Goal: Use online tool/utility: Utilize a website feature to perform a specific function

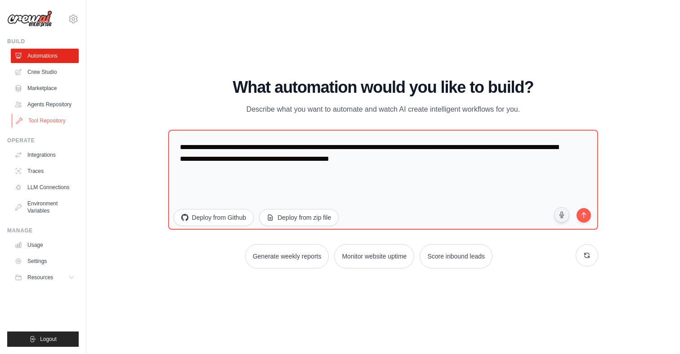
click at [58, 123] on link "Tool Repository" at bounding box center [46, 120] width 68 height 14
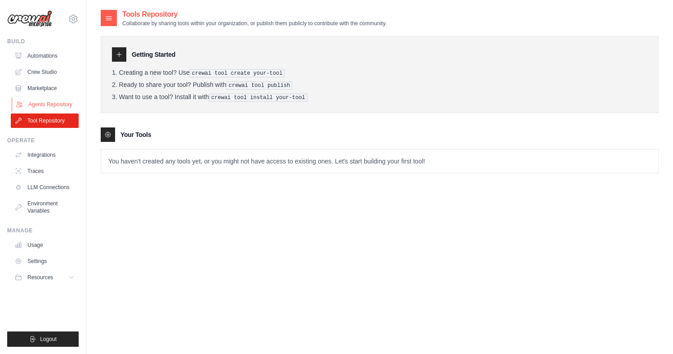
click at [53, 104] on link "Agents Repository" at bounding box center [46, 104] width 68 height 14
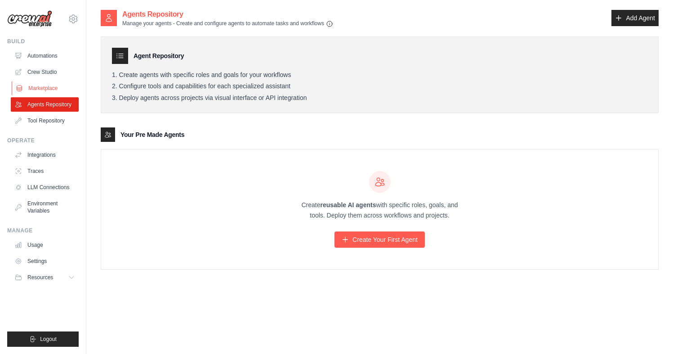
click at [45, 86] on link "Marketplace" at bounding box center [46, 88] width 68 height 14
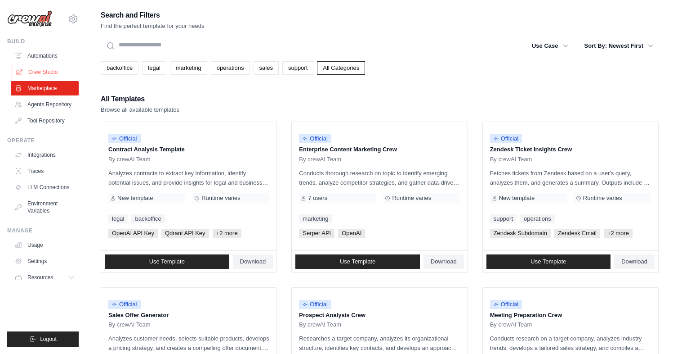
click at [49, 72] on link "Crew Studio" at bounding box center [46, 72] width 68 height 14
click at [49, 54] on link "Automations" at bounding box center [46, 56] width 68 height 14
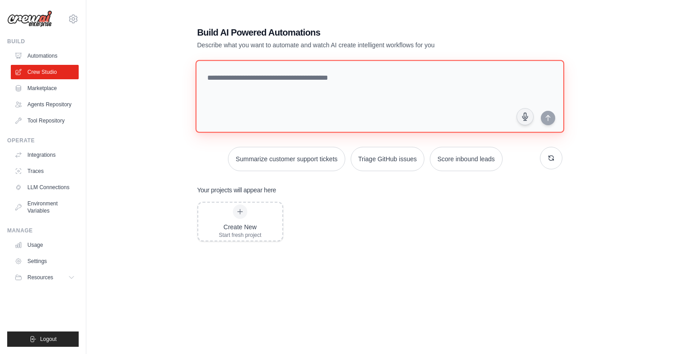
click at [229, 87] on textarea at bounding box center [379, 96] width 369 height 73
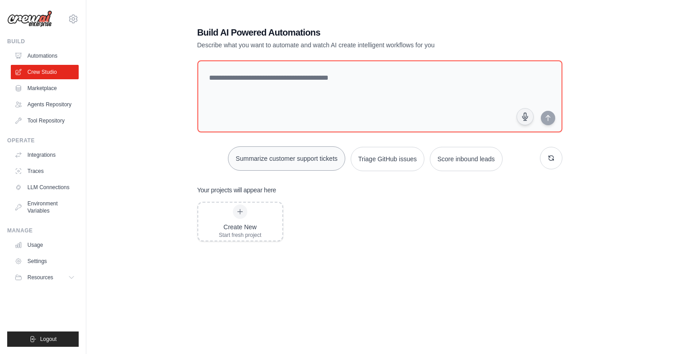
click at [271, 159] on button "Summarize customer support tickets" at bounding box center [286, 158] width 117 height 24
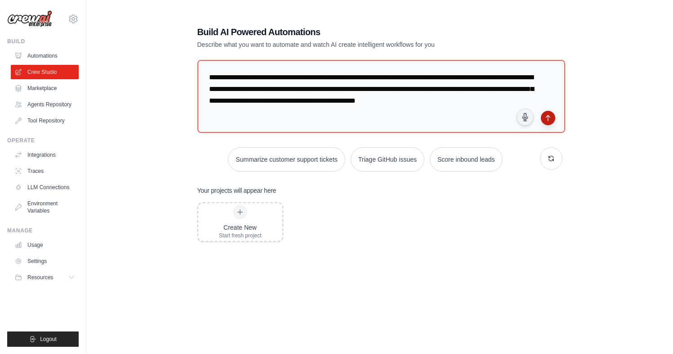
click at [548, 119] on icon "submit" at bounding box center [548, 117] width 4 height 5
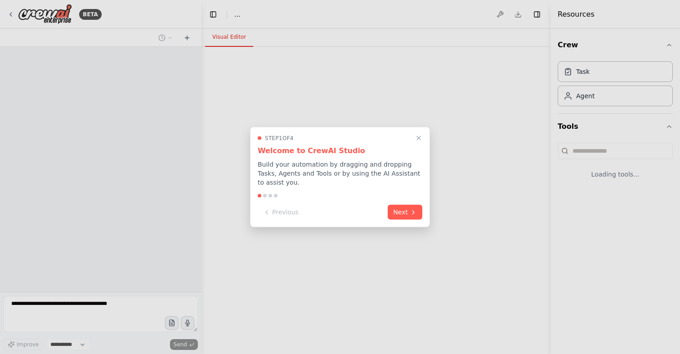
select select "****"
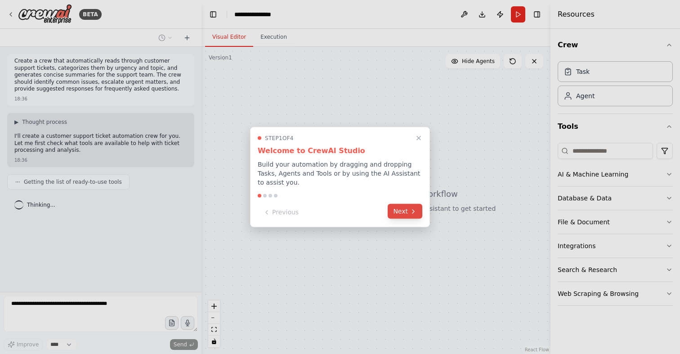
click at [407, 215] on button "Next" at bounding box center [405, 211] width 35 height 15
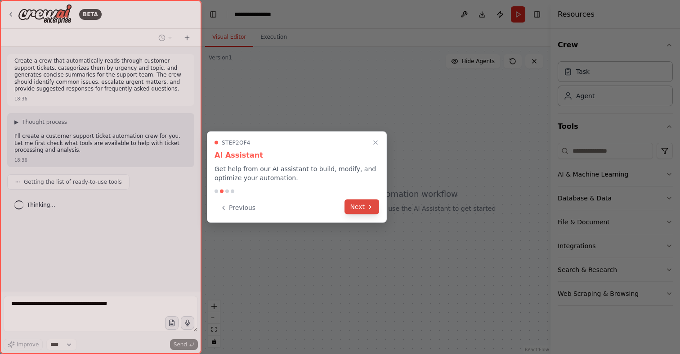
click at [372, 212] on button "Next" at bounding box center [362, 206] width 35 height 15
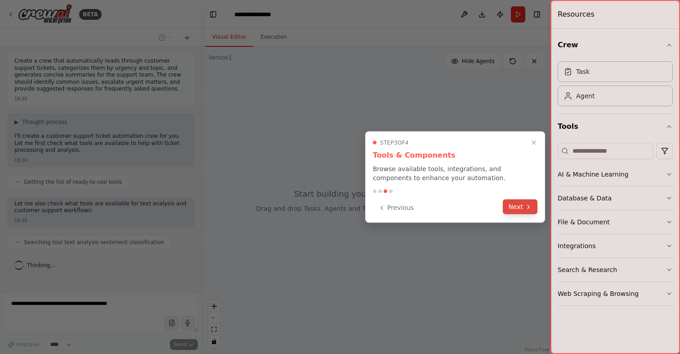
click at [523, 207] on button "Next" at bounding box center [520, 206] width 35 height 15
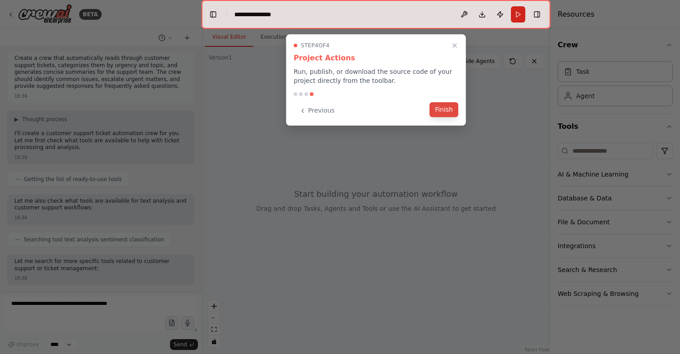
scroll to position [49, 0]
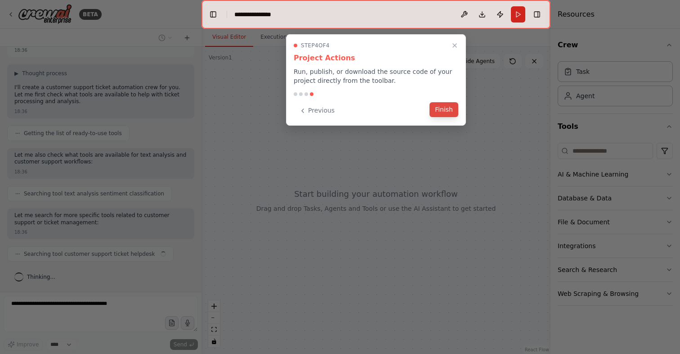
click at [445, 112] on button "Finish" at bounding box center [444, 109] width 29 height 15
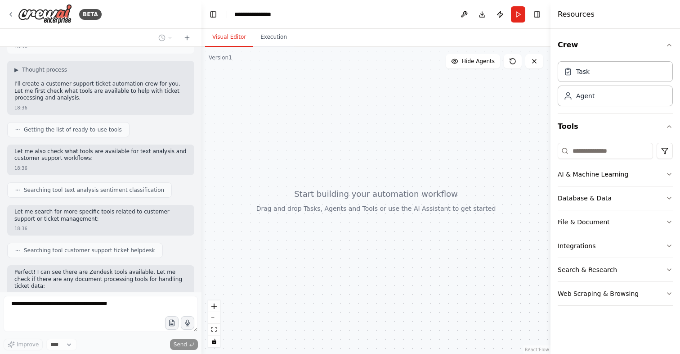
scroll to position [0, 0]
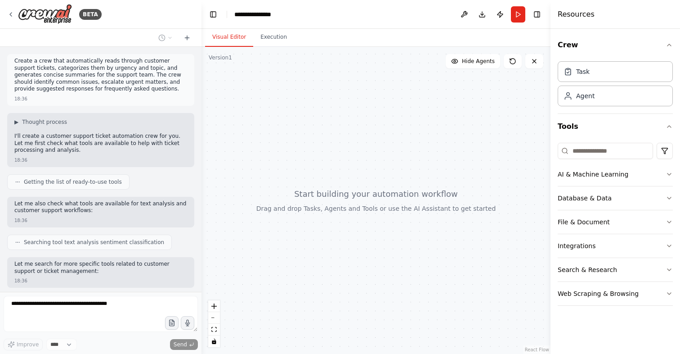
click at [296, 217] on div at bounding box center [376, 200] width 349 height 307
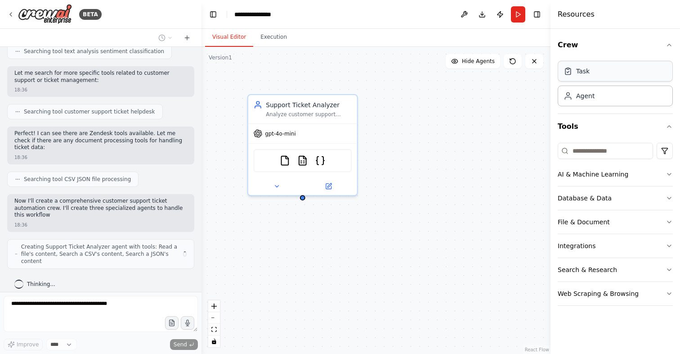
scroll to position [197, 0]
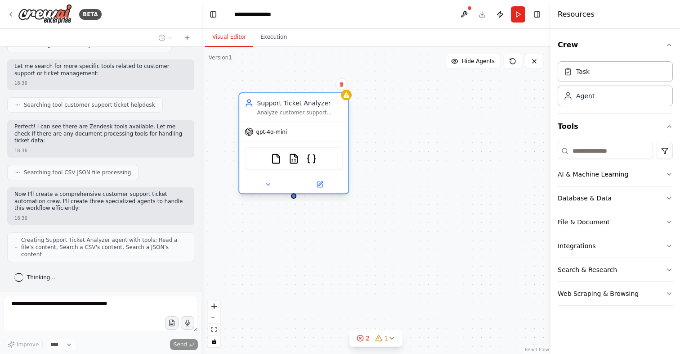
drag, startPoint x: 317, startPoint y: 128, endPoint x: 310, endPoint y: 129, distance: 7.7
click at [310, 129] on div "gpt-4o-mini" at bounding box center [293, 131] width 109 height 19
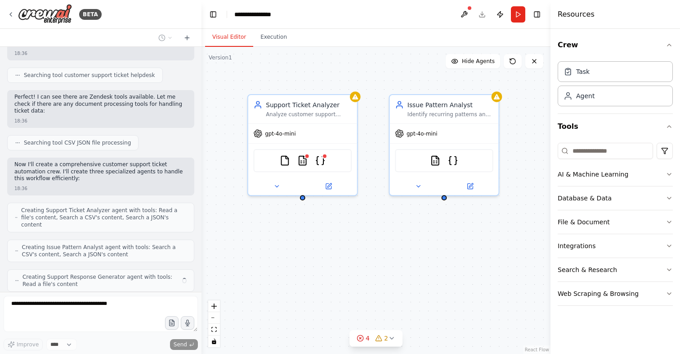
scroll to position [257, 0]
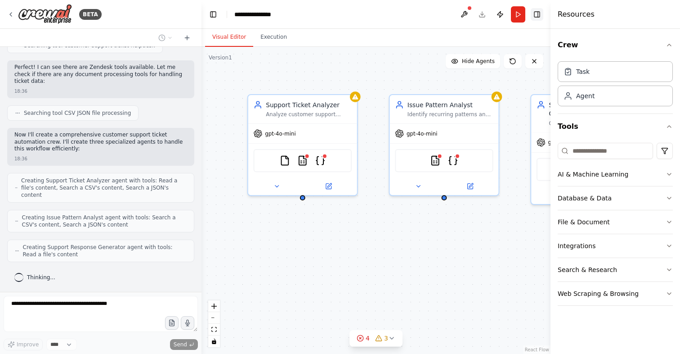
click at [538, 15] on button "Toggle Right Sidebar" at bounding box center [537, 14] width 13 height 13
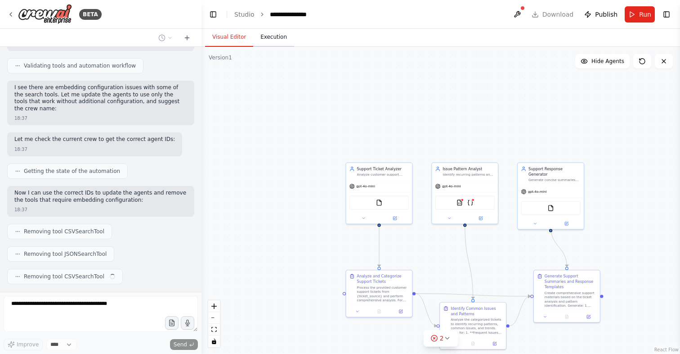
scroll to position [641, 0]
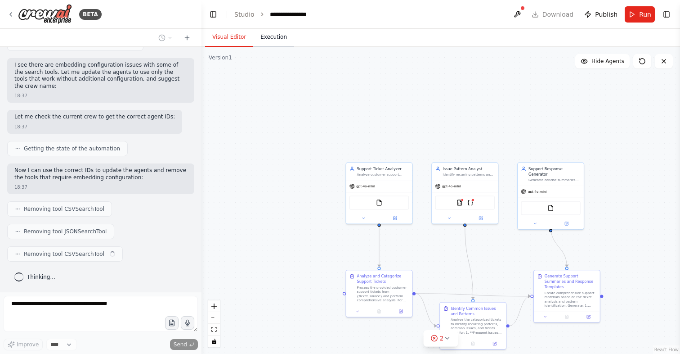
click at [269, 40] on button "Execution" at bounding box center [273, 37] width 41 height 19
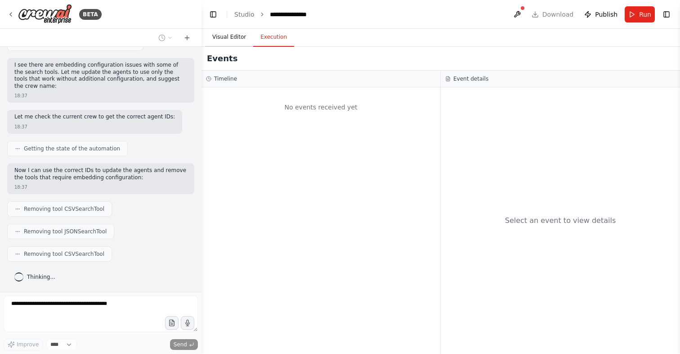
click at [228, 36] on button "Visual Editor" at bounding box center [229, 37] width 48 height 19
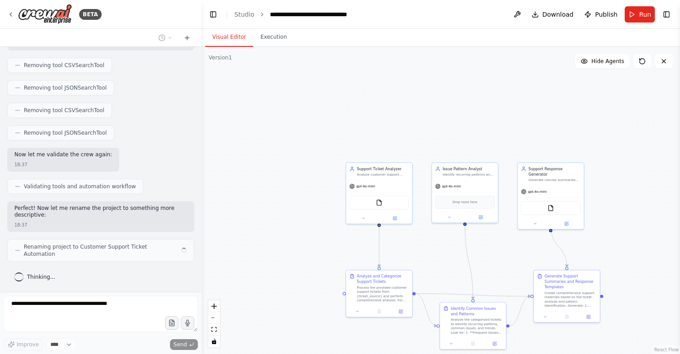
scroll to position [777, 0]
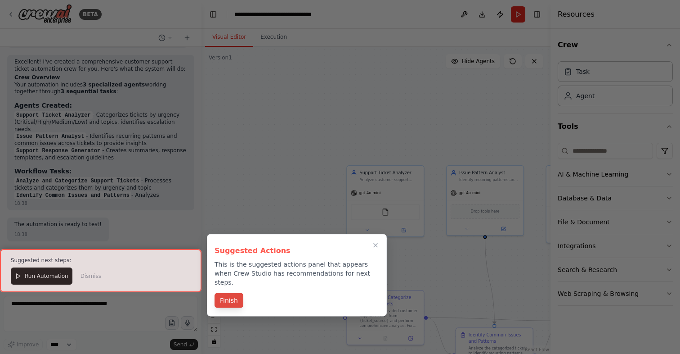
click at [232, 293] on button "Finish" at bounding box center [229, 300] width 29 height 15
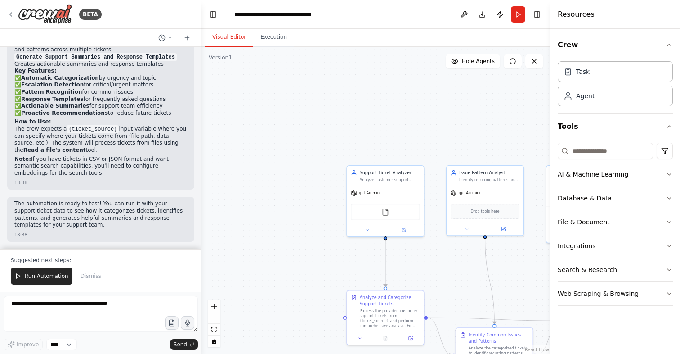
scroll to position [1150, 0]
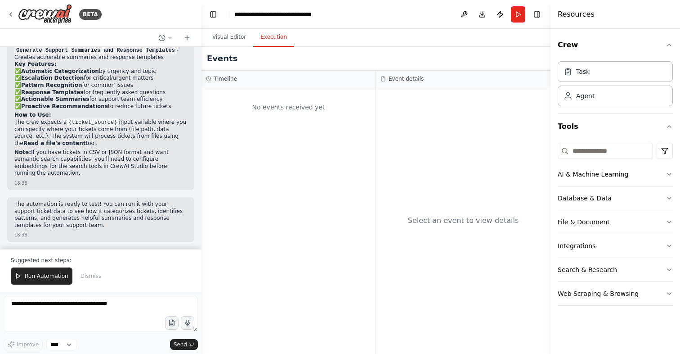
click at [274, 36] on button "Execution" at bounding box center [273, 37] width 41 height 19
click at [668, 197] on icon "button" at bounding box center [670, 198] width 4 height 2
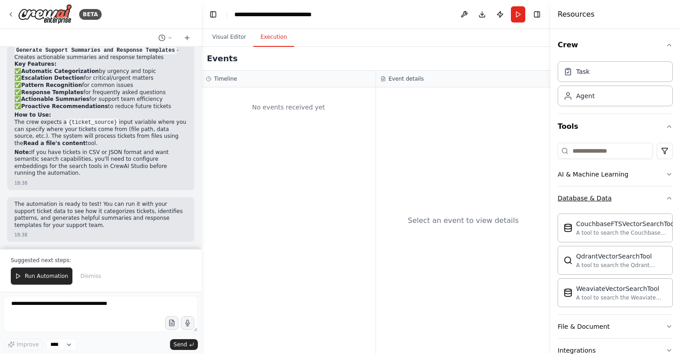
click at [666, 197] on icon "button" at bounding box center [669, 197] width 7 height 7
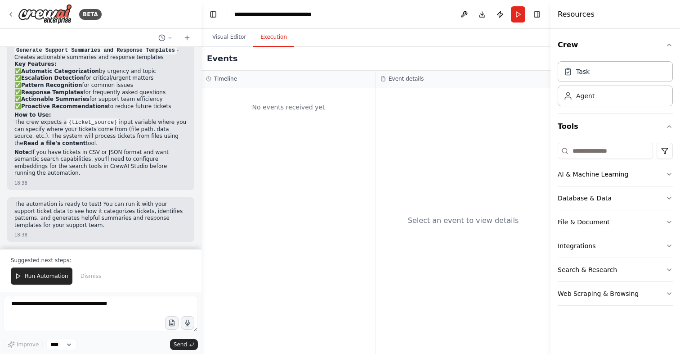
click at [669, 222] on icon "button" at bounding box center [670, 222] width 4 height 2
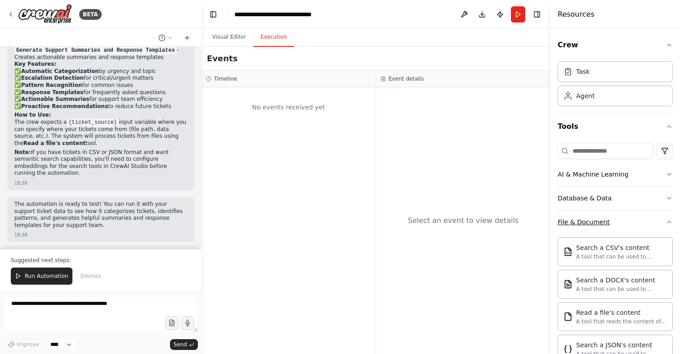
click at [666, 220] on icon "button" at bounding box center [669, 221] width 7 height 7
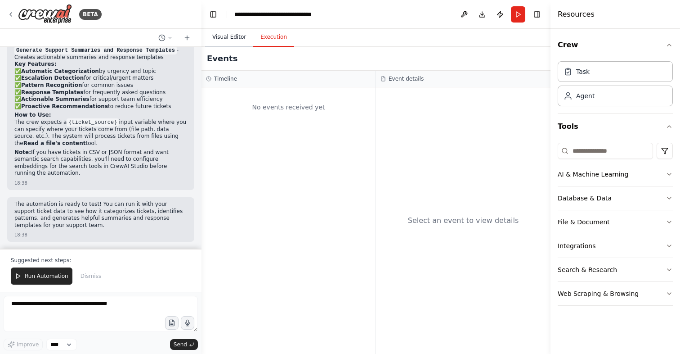
click at [238, 37] on button "Visual Editor" at bounding box center [229, 37] width 48 height 19
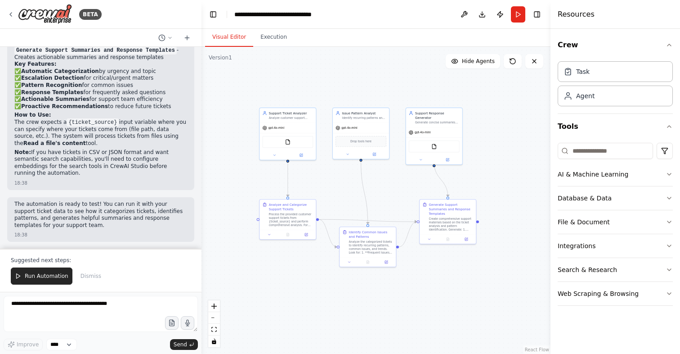
drag, startPoint x: 324, startPoint y: 195, endPoint x: 241, endPoint y: 128, distance: 107.2
click at [241, 128] on div ".deletable-edge-delete-btn { width: 20px; height: 20px; border: 0px solid #ffff…" at bounding box center [376, 200] width 349 height 307
